Goal: Check status: Check status

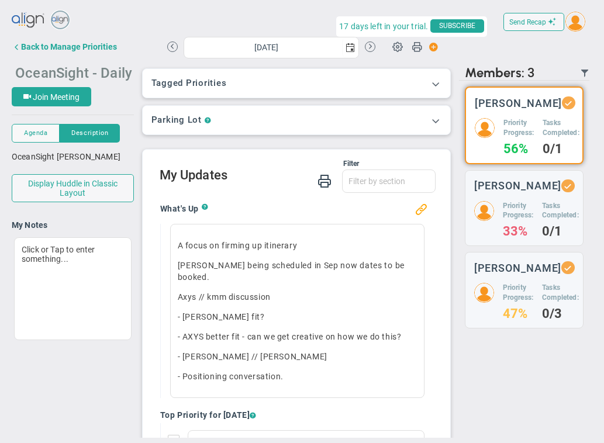
scroll to position [4, 0]
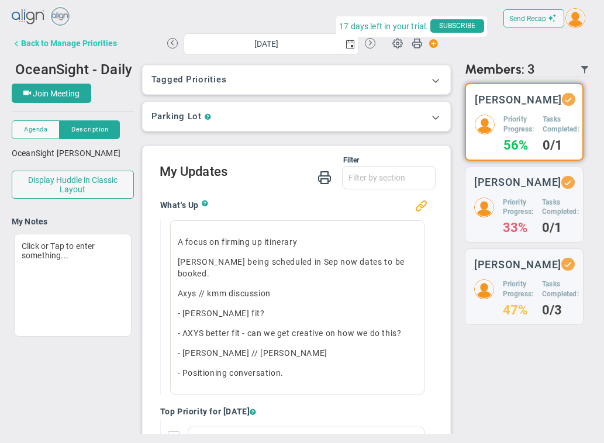
click at [111, 46] on div "Back to Manage Priorities" at bounding box center [69, 43] width 96 height 9
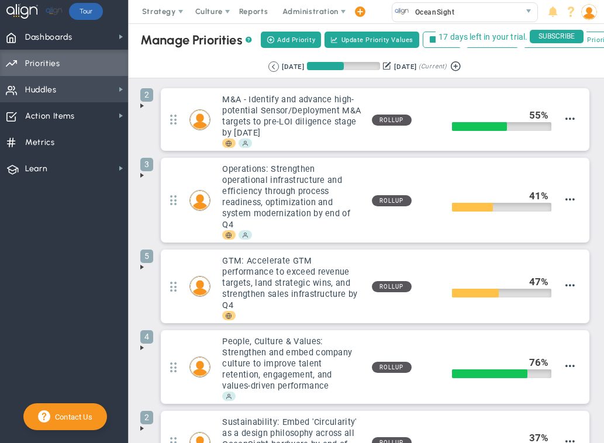
click at [76, 88] on span "Huddles Huddles" at bounding box center [64, 89] width 128 height 26
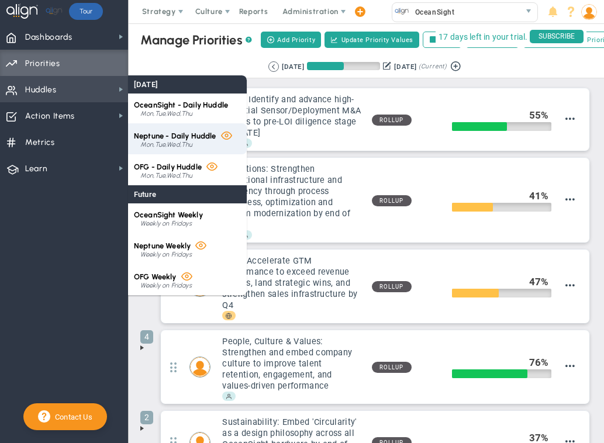
click at [168, 139] on span "Neptune - Daily Huddle" at bounding box center [175, 136] width 82 height 9
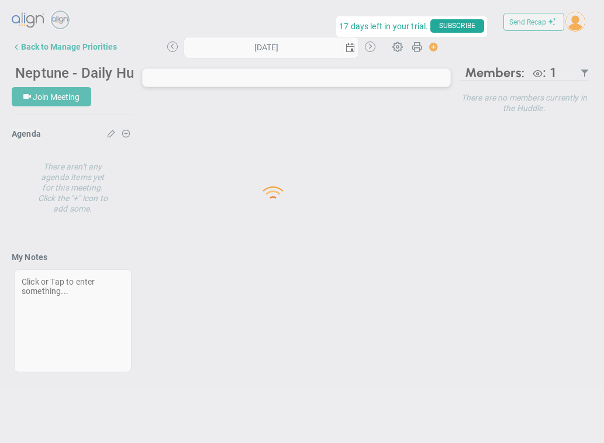
type input "[DATE]"
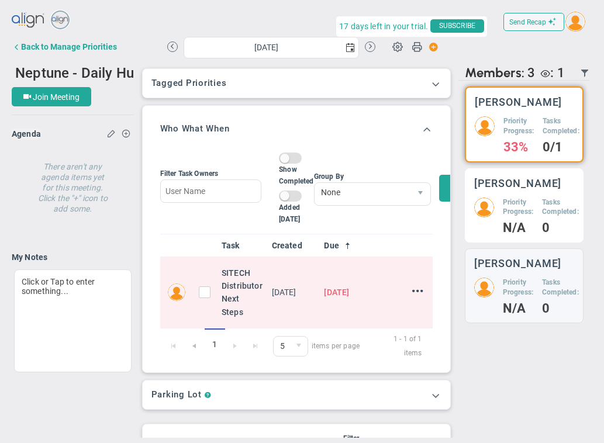
drag, startPoint x: 512, startPoint y: 198, endPoint x: 513, endPoint y: 190, distance: 7.6
click at [513, 189] on h3 "[PERSON_NAME]" at bounding box center [518, 183] width 88 height 11
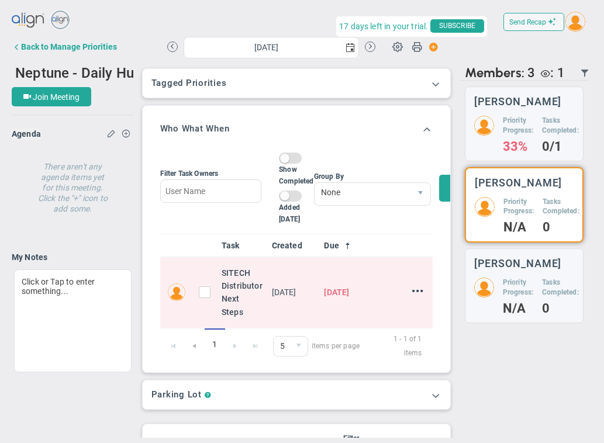
scroll to position [4, 0]
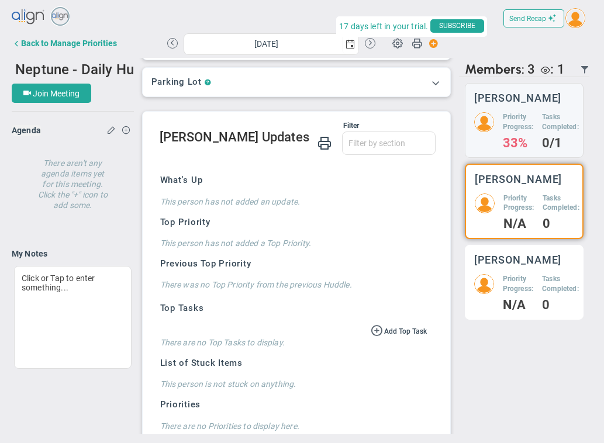
click at [536, 306] on div "Priority Progress: N/A Tasks Completed: 0" at bounding box center [524, 292] width 100 height 36
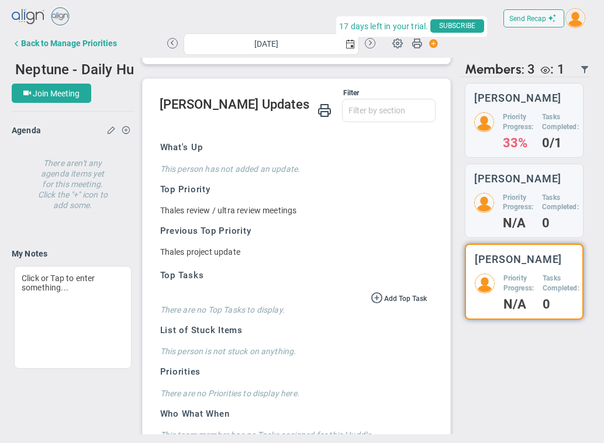
scroll to position [333, 0]
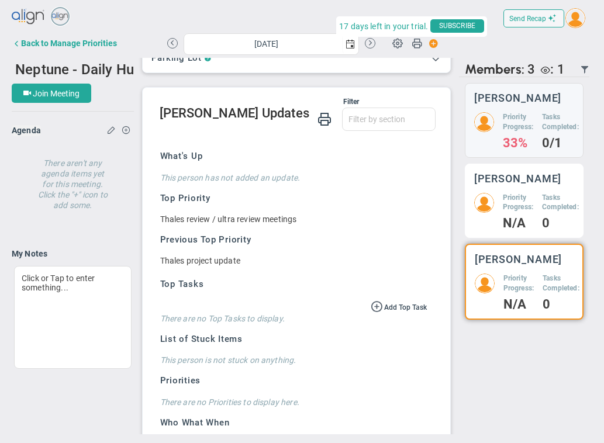
click at [527, 212] on h5 "Priority Progress:" at bounding box center [518, 203] width 30 height 20
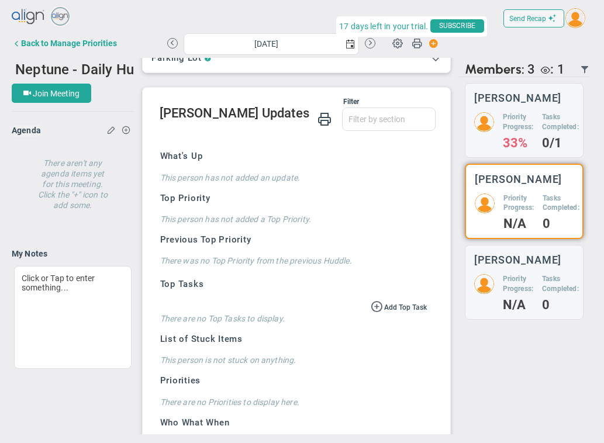
scroll to position [363, 0]
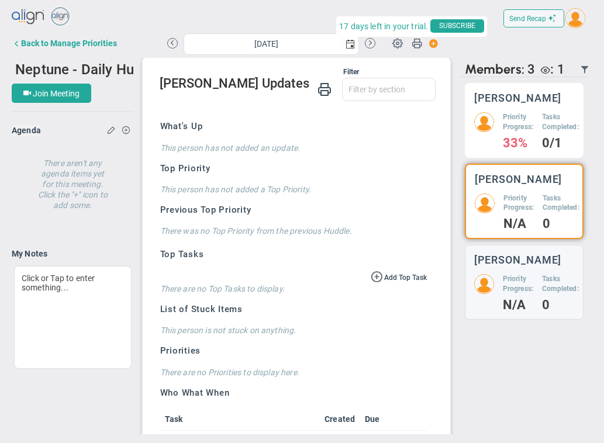
click at [527, 132] on h5 "Priority Progress:" at bounding box center [518, 122] width 30 height 20
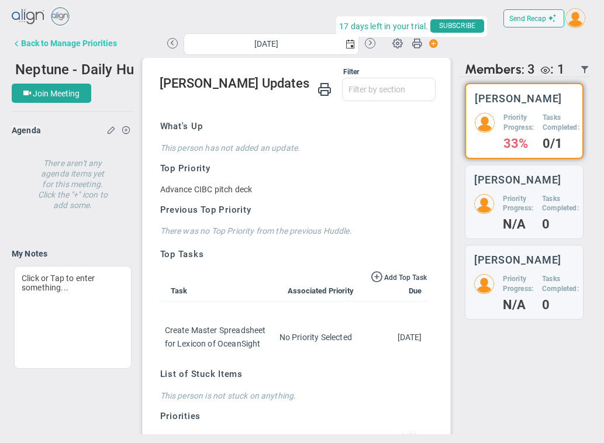
click at [60, 42] on div "Back to Manage Priorities" at bounding box center [69, 43] width 96 height 9
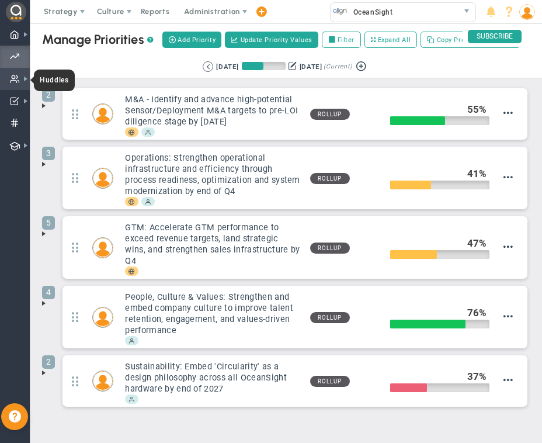
click at [47, 77] on span "Huddles" at bounding box center [54, 81] width 41 height 22
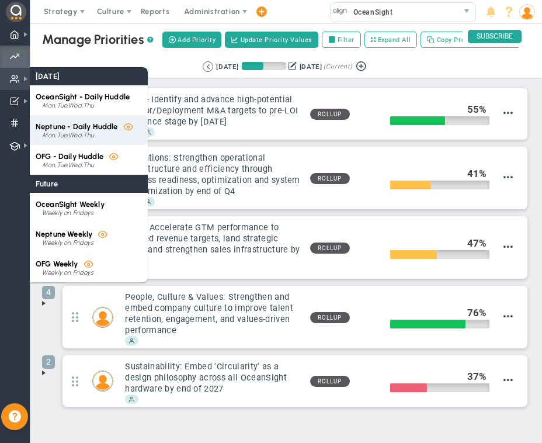
click at [55, 129] on span "Neptune - Daily Huddle" at bounding box center [77, 126] width 82 height 9
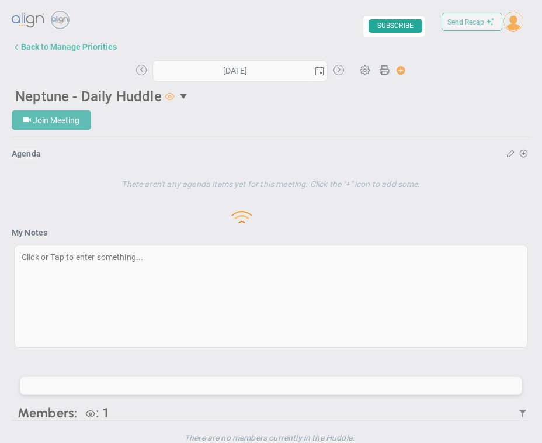
type input "[DATE]"
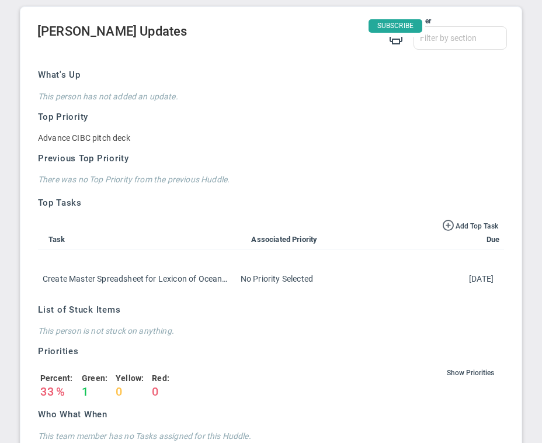
scroll to position [910, 0]
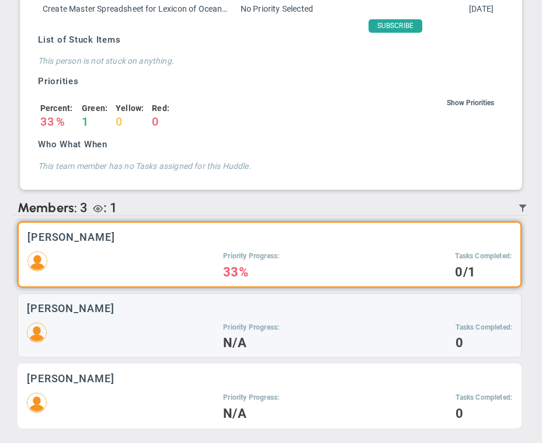
click at [156, 385] on div "Garry Scott Priority Progress: N/A Tasks Completed: 0" at bounding box center [270, 396] width 504 height 65
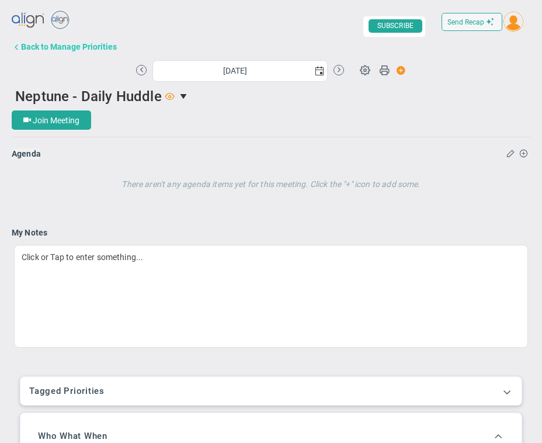
click at [49, 47] on div "Back to Manage Priorities" at bounding box center [69, 46] width 96 height 9
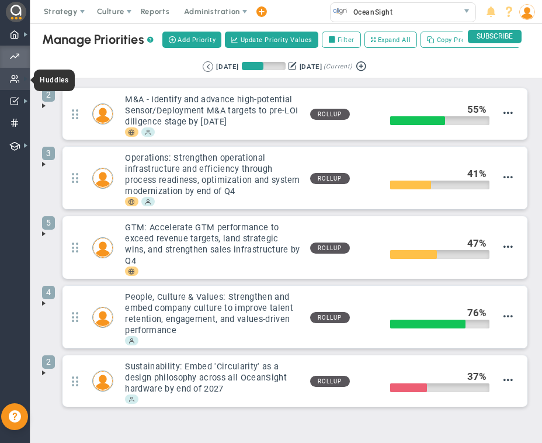
click at [22, 81] on span at bounding box center [25, 78] width 9 height 9
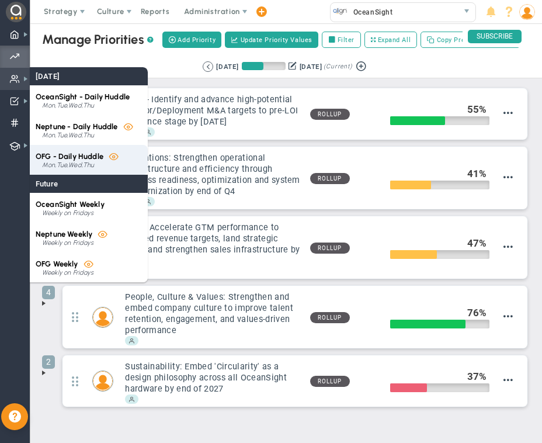
click at [60, 154] on span "OFG - Daily Huddle" at bounding box center [70, 156] width 68 height 9
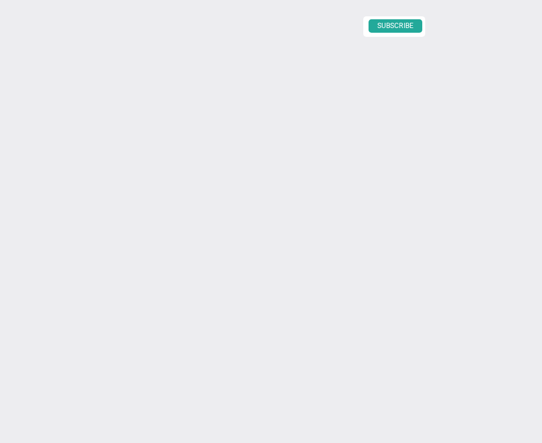
type input "[DATE]"
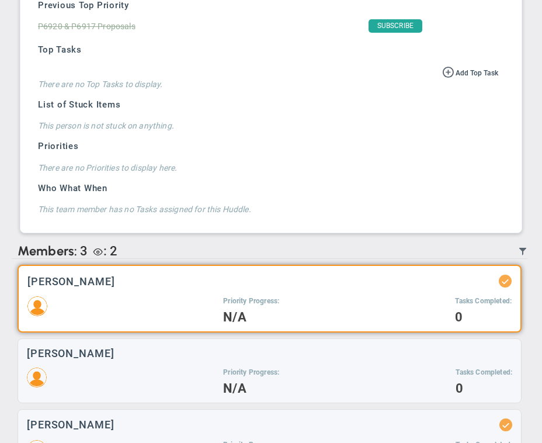
scroll to position [796, 0]
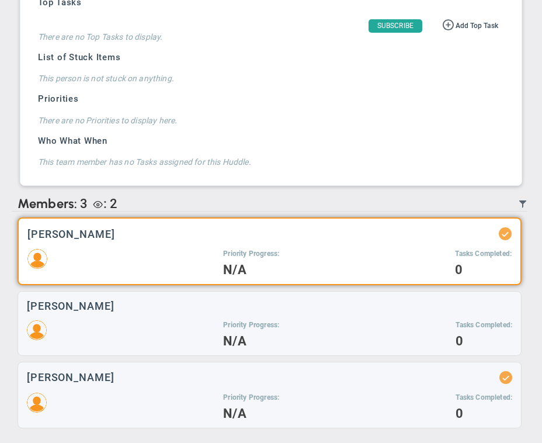
click at [170, 261] on div "Priority Progress: N/A Tasks Completed: 0" at bounding box center [269, 262] width 485 height 26
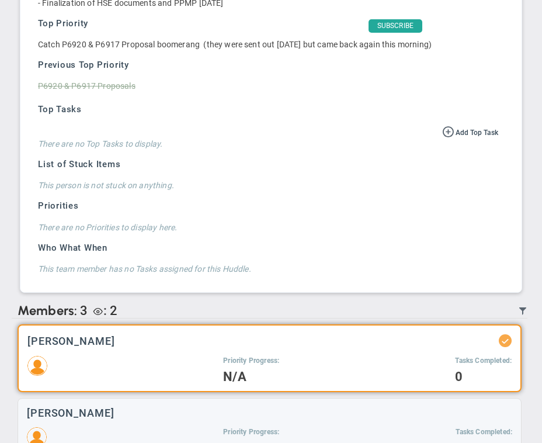
scroll to position [693, 0]
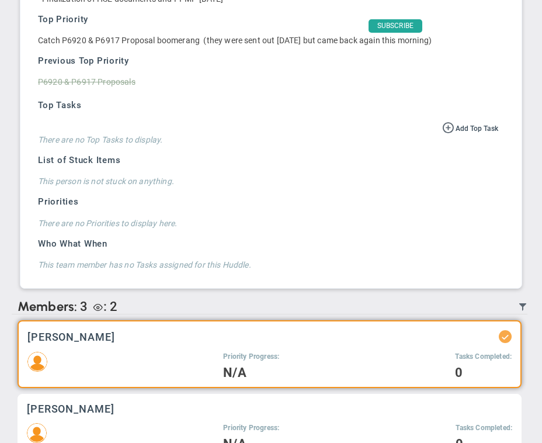
click at [98, 417] on div "Matthew Kowalczyk Priority Progress: N/A Tasks Completed: 0" at bounding box center [270, 426] width 504 height 65
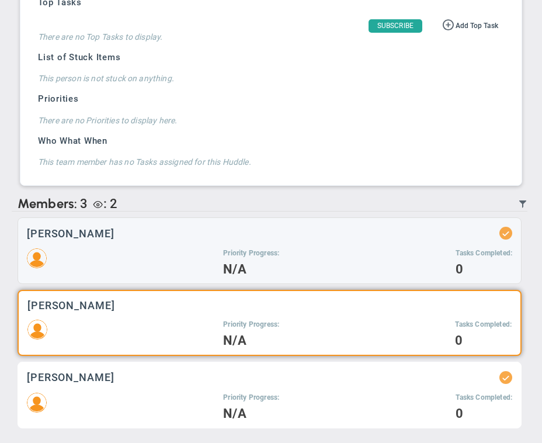
click at [112, 397] on div "Priority Progress: N/A Tasks Completed: 0" at bounding box center [270, 406] width 486 height 26
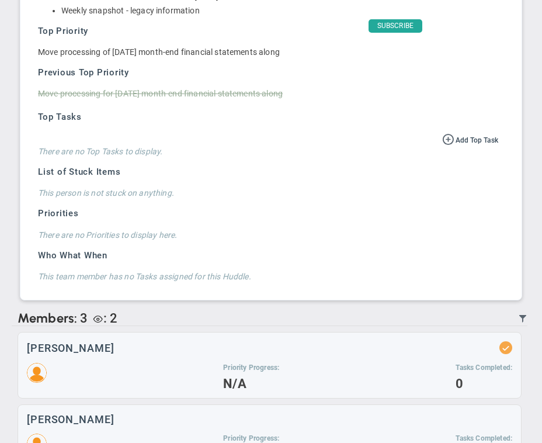
scroll to position [798, 0]
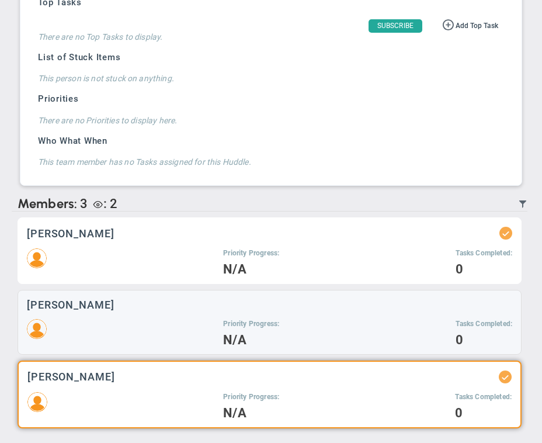
click at [168, 258] on div "Priority Progress: N/A Tasks Completed: 0" at bounding box center [270, 261] width 486 height 26
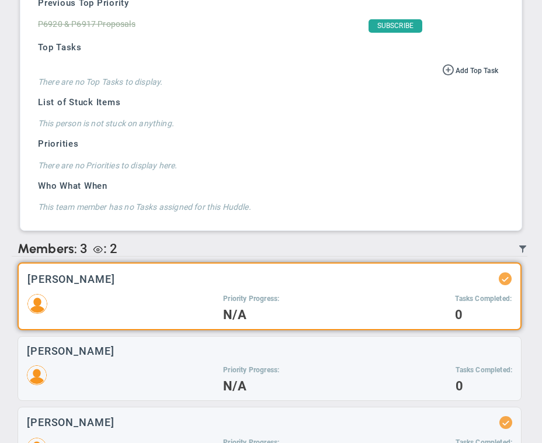
scroll to position [796, 0]
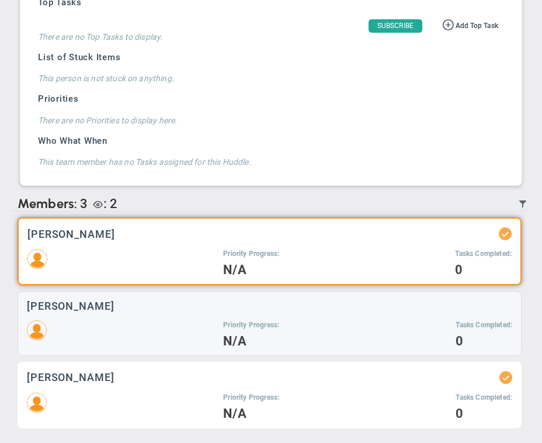
click at [182, 385] on div "Laurie Bristow Priority Progress: N/A Tasks Completed: 0" at bounding box center [270, 395] width 504 height 67
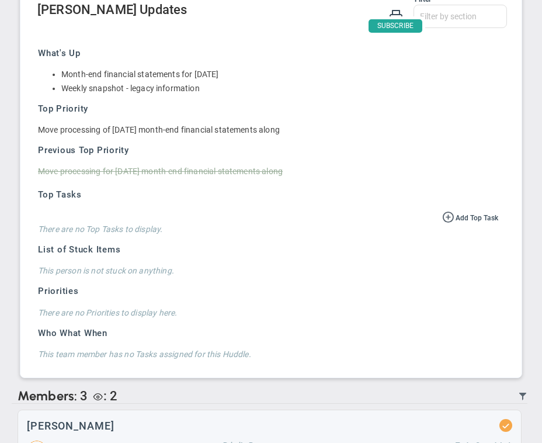
scroll to position [604, 0]
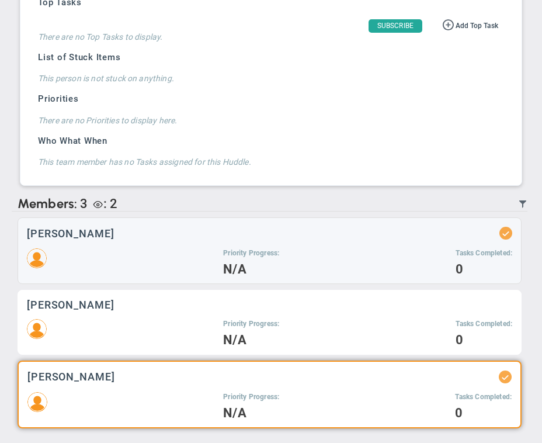
click at [187, 309] on div "[PERSON_NAME]" at bounding box center [270, 304] width 486 height 11
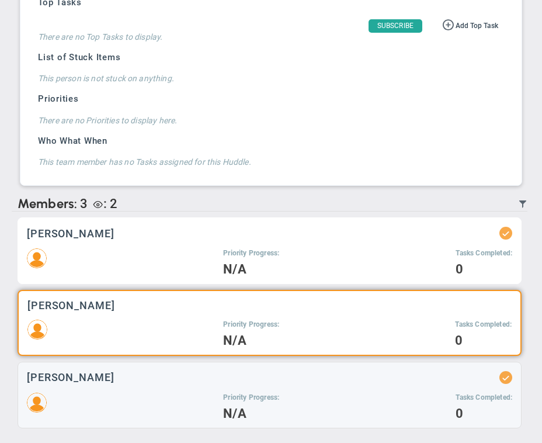
click at [163, 255] on div "Priority Progress: N/A Tasks Completed: 0" at bounding box center [270, 261] width 486 height 26
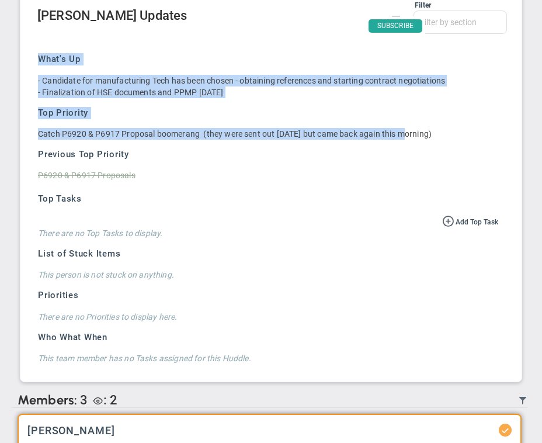
drag, startPoint x: 37, startPoint y: 58, endPoint x: 406, endPoint y: 136, distance: 376.5
click at [406, 136] on div "What's Up - Candidate for manufacturing Tech has been chosen - obtaining refere…" at bounding box center [268, 204] width 478 height 337
drag, startPoint x: 454, startPoint y: 133, endPoint x: 34, endPoint y: 59, distance: 425.7
click at [34, 58] on div "What's Up - Candidate for manufacturing Tech has been chosen - obtaining refere…" at bounding box center [268, 204] width 478 height 337
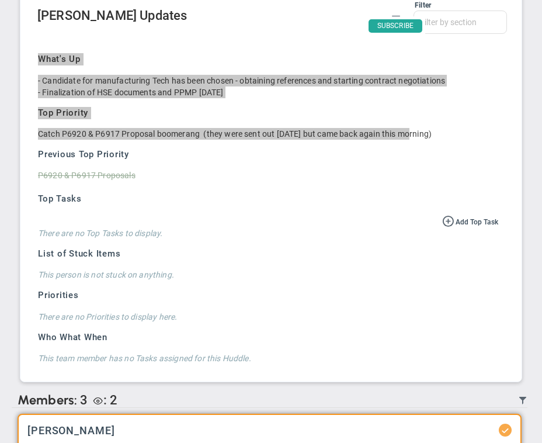
scroll to position [796, 0]
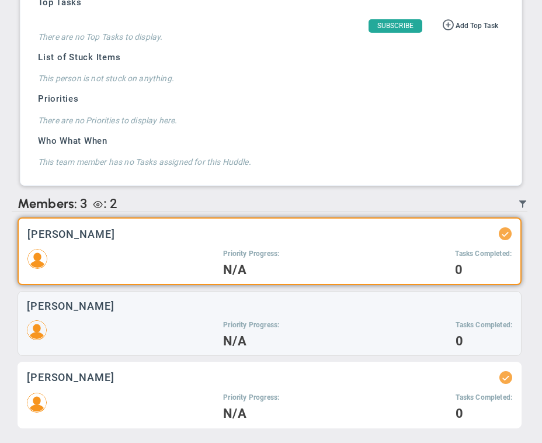
click at [212, 379] on div "[PERSON_NAME]" at bounding box center [270, 377] width 486 height 13
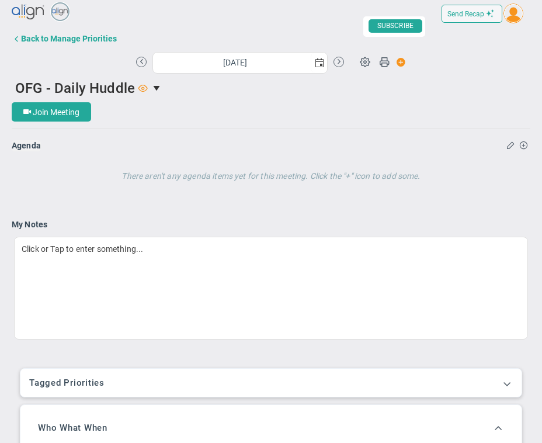
scroll to position [1, 0]
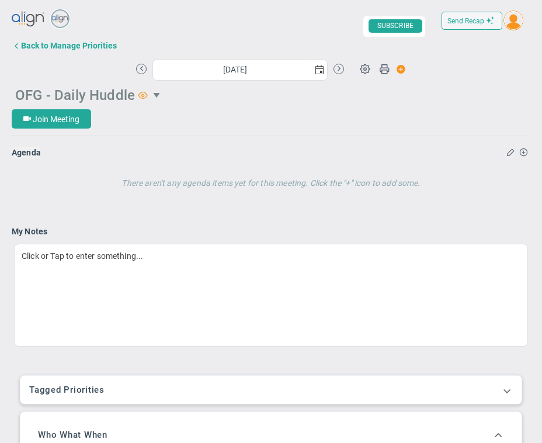
click at [155, 95] on span "select" at bounding box center [157, 95] width 9 height 9
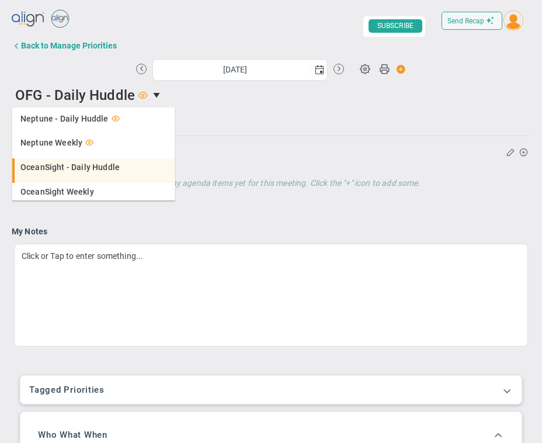
click at [79, 163] on span "OceanSight - Daily Huddle" at bounding box center [69, 167] width 99 height 8
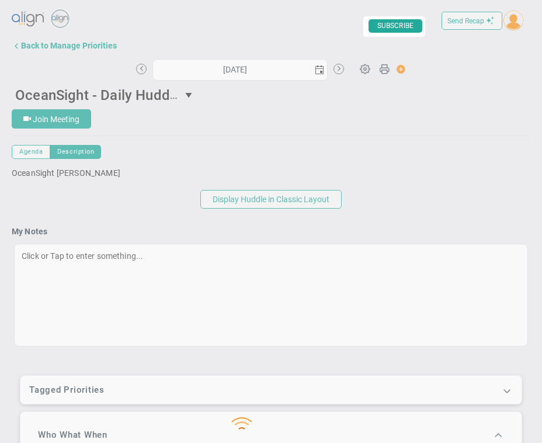
type input "[DATE]"
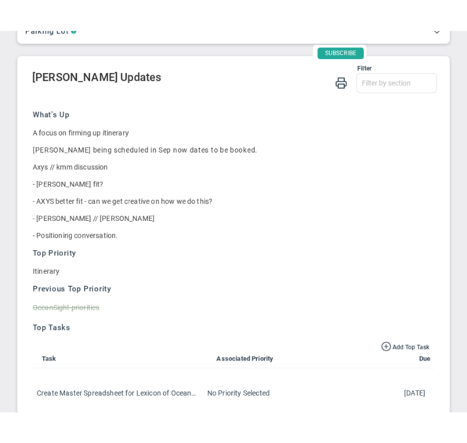
scroll to position [428, 0]
